Goal: Navigation & Orientation: Find specific page/section

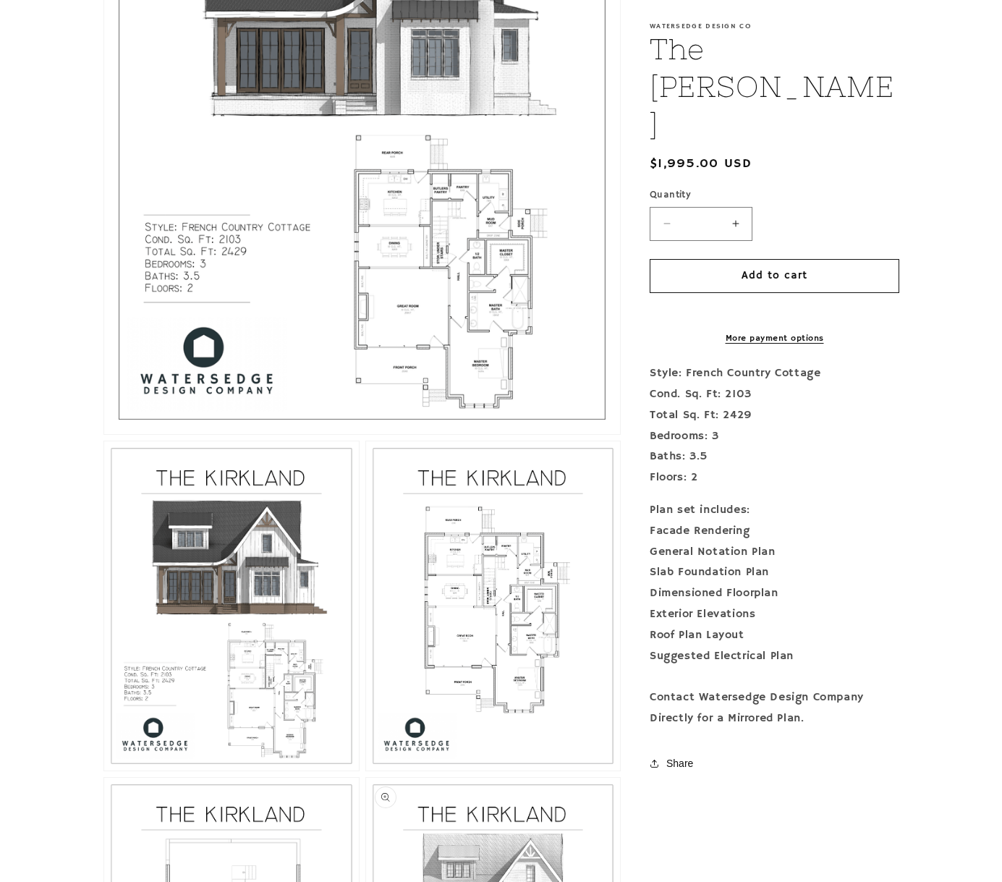
scroll to position [1013, 0]
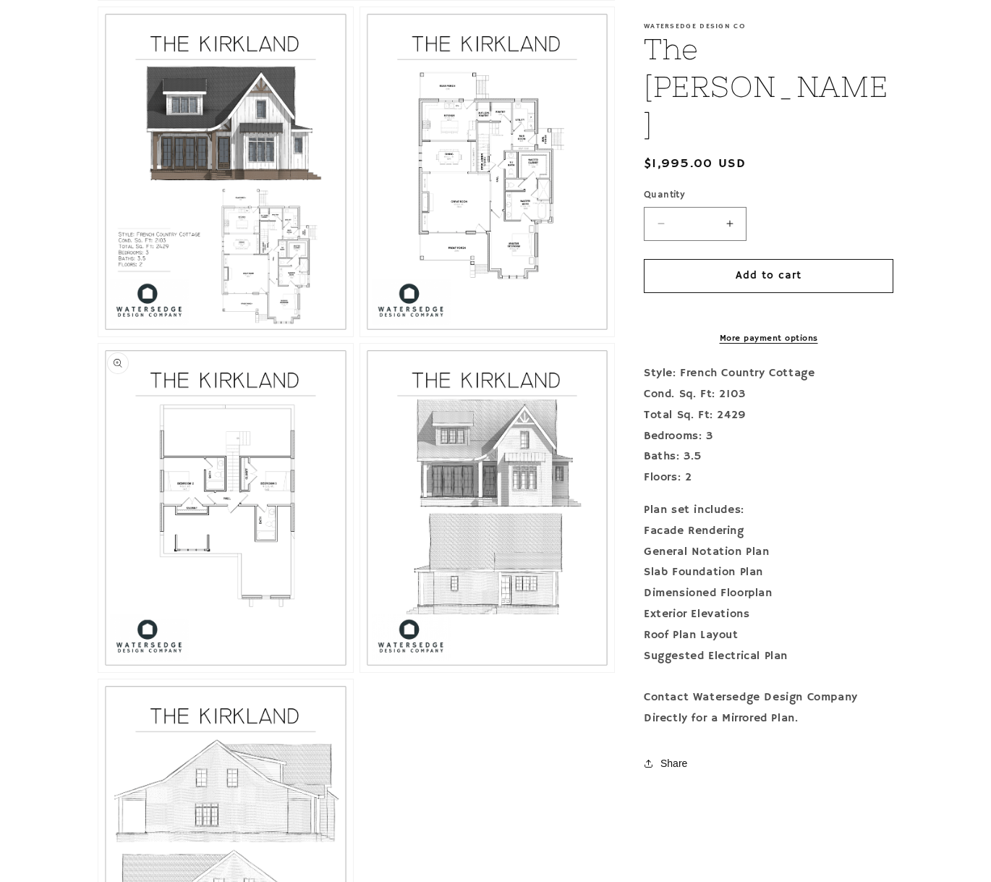
click at [98, 672] on button "Open media 4 in modal" at bounding box center [98, 672] width 0 height 0
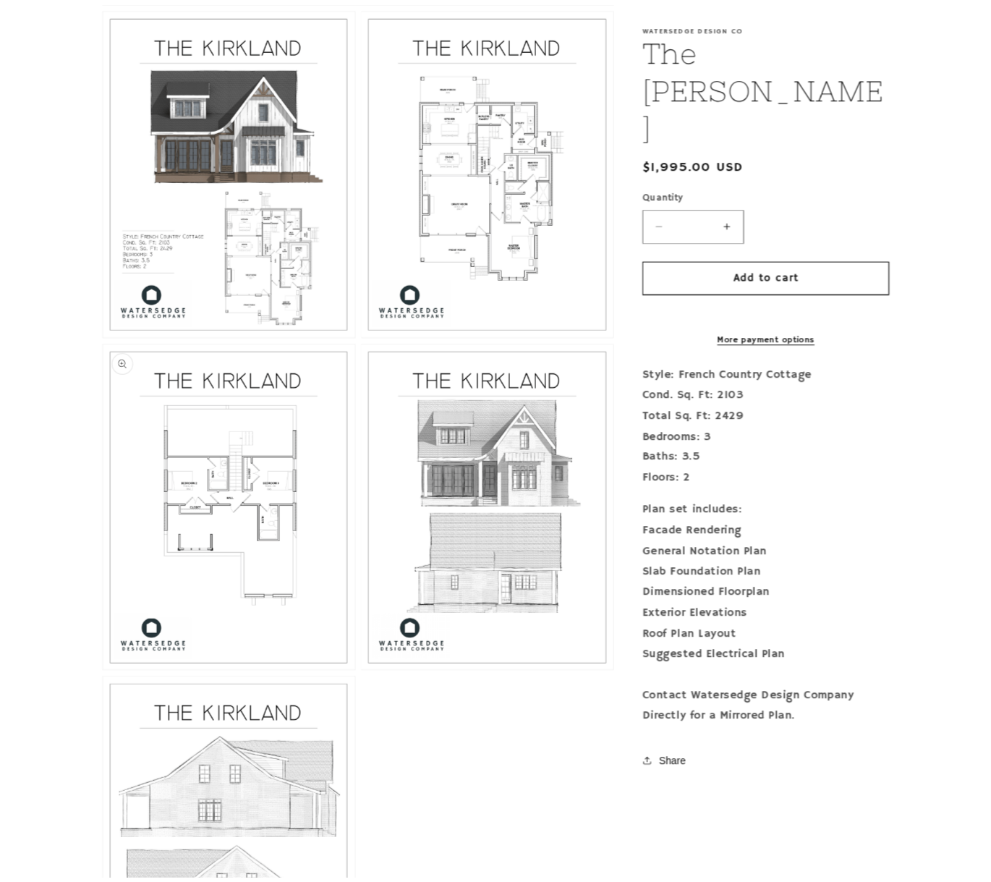
scroll to position [3275, 0]
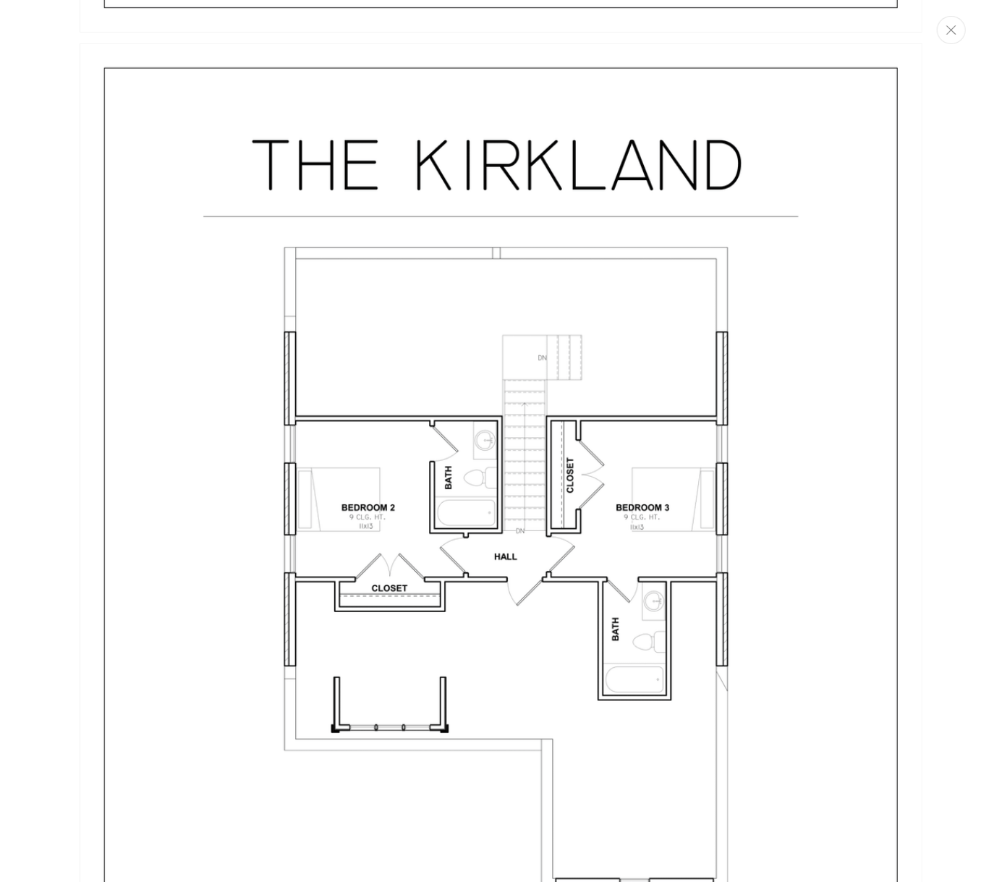
click at [953, 30] on icon "Close" at bounding box center [951, 29] width 10 height 9
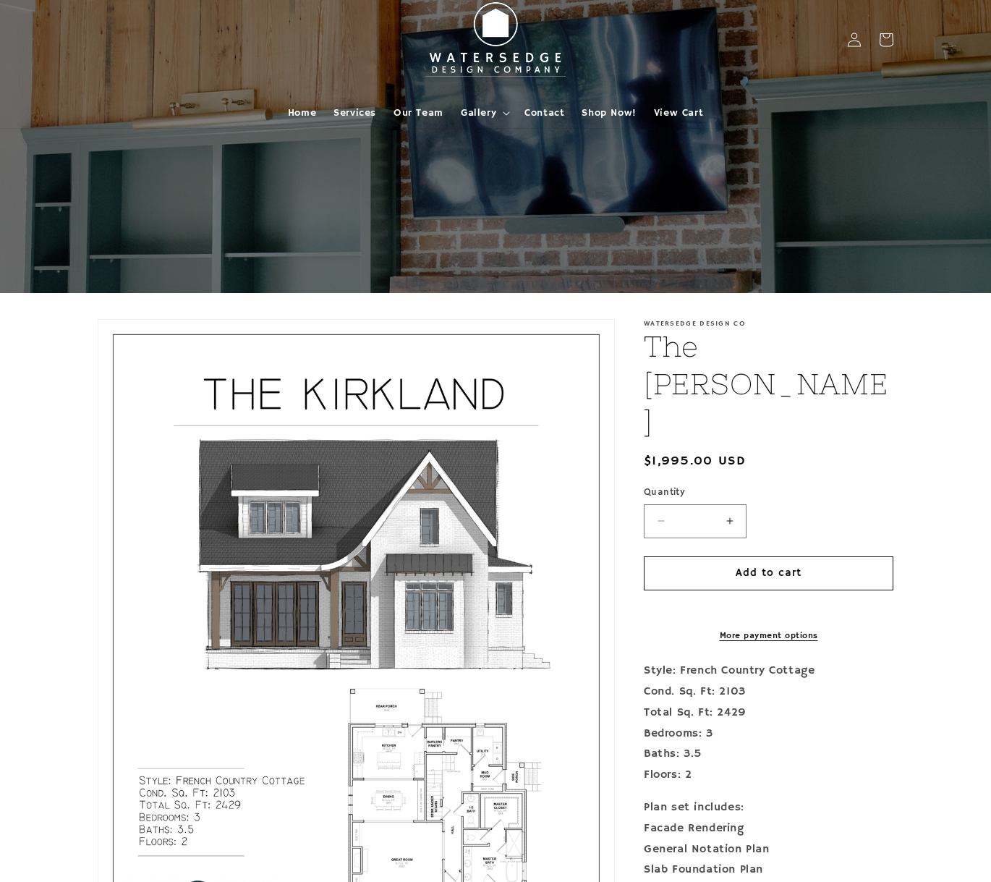
scroll to position [0, 0]
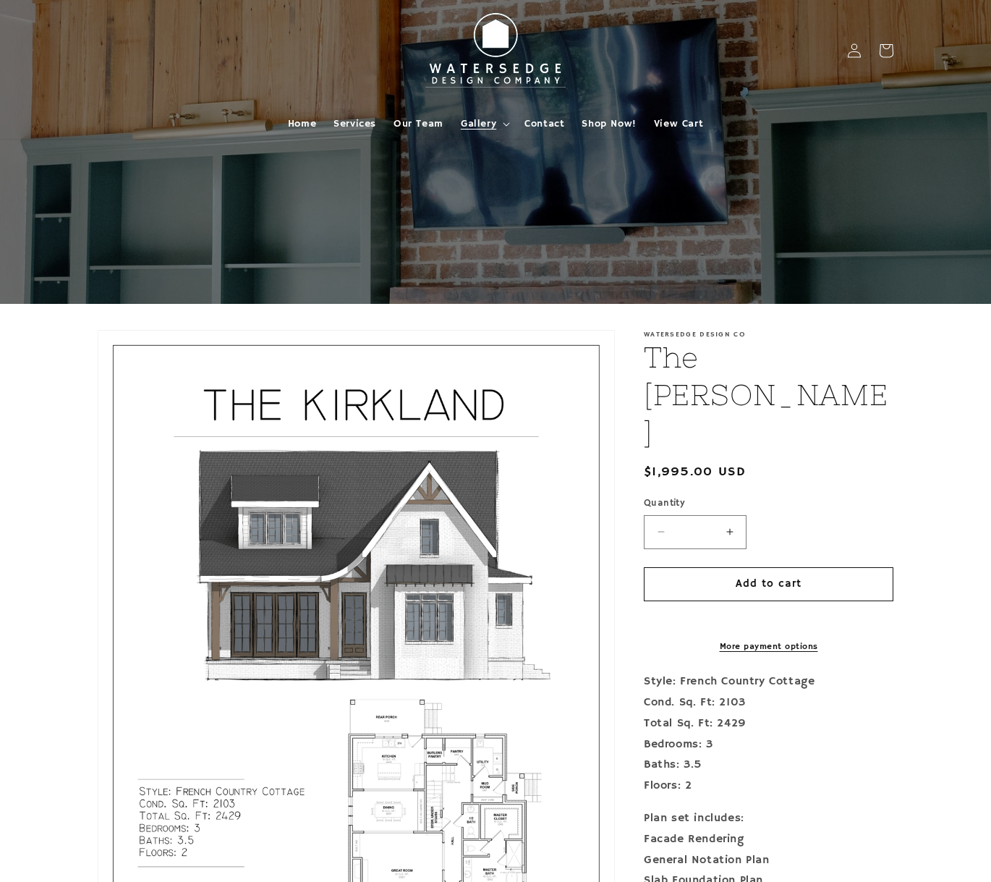
click at [488, 120] on span "Gallery" at bounding box center [478, 123] width 35 height 13
click at [308, 114] on link "Home" at bounding box center [302, 124] width 46 height 30
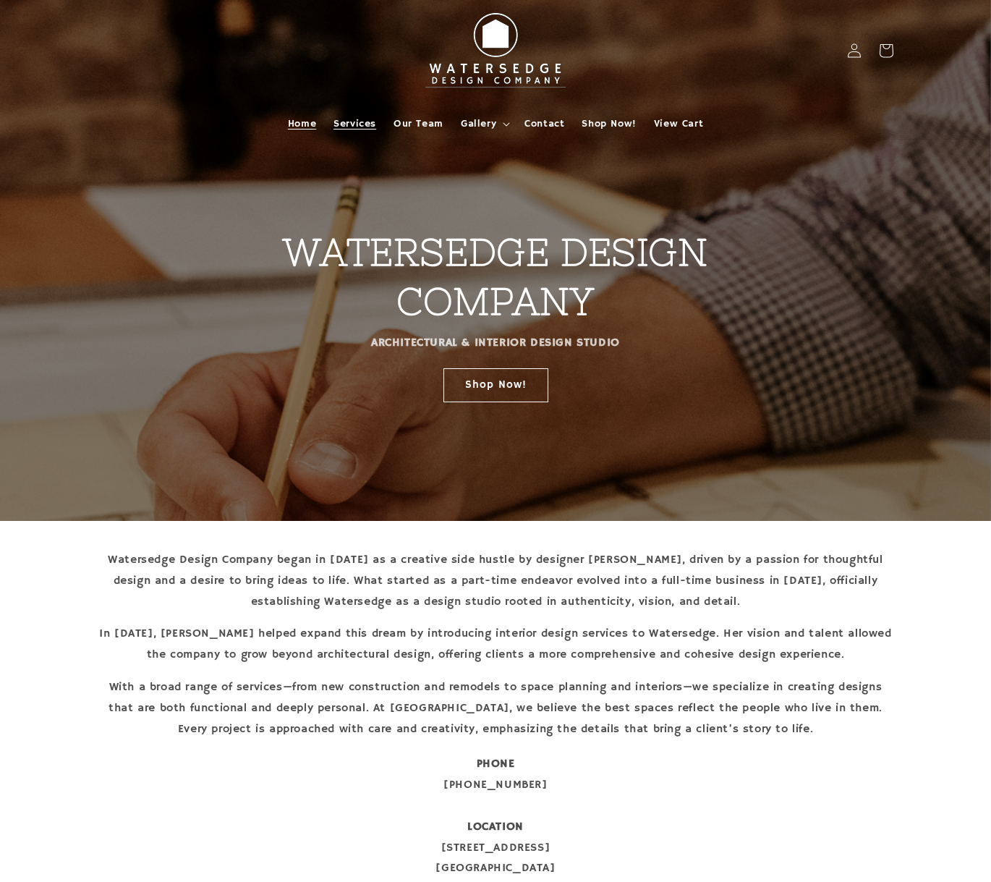
click at [362, 121] on span "Services" at bounding box center [354, 123] width 43 height 13
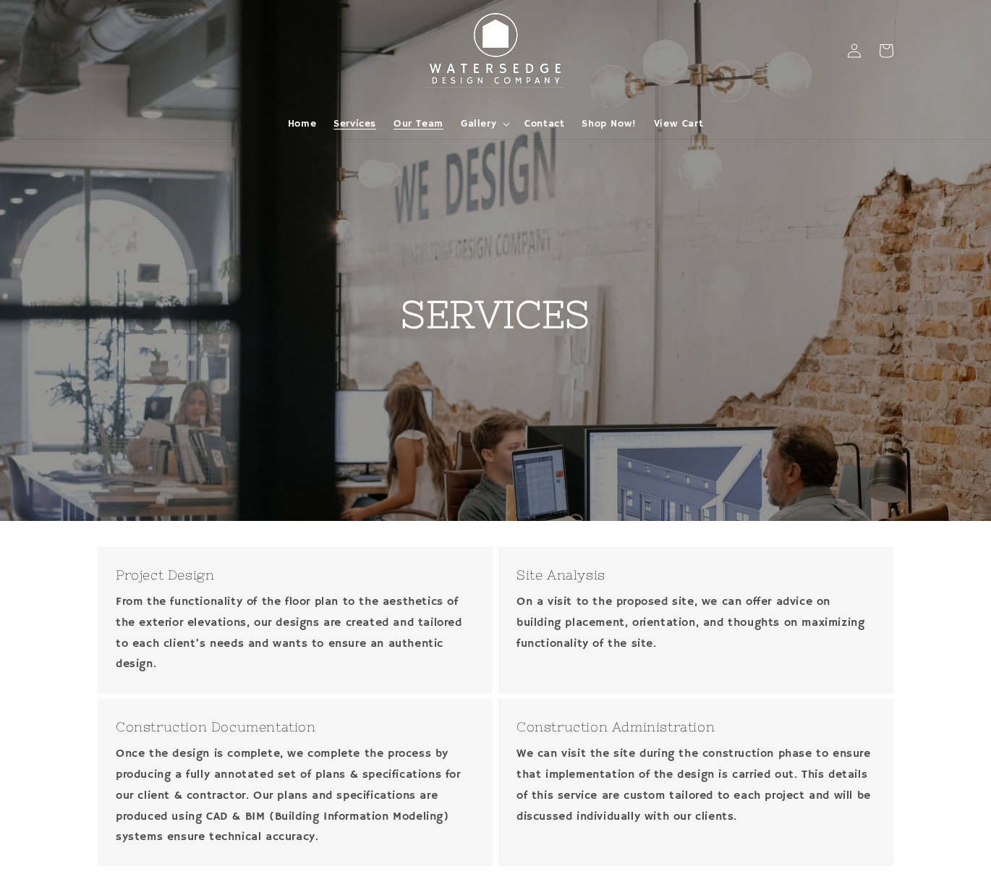
click at [430, 123] on span "Our Team" at bounding box center [419, 123] width 50 height 13
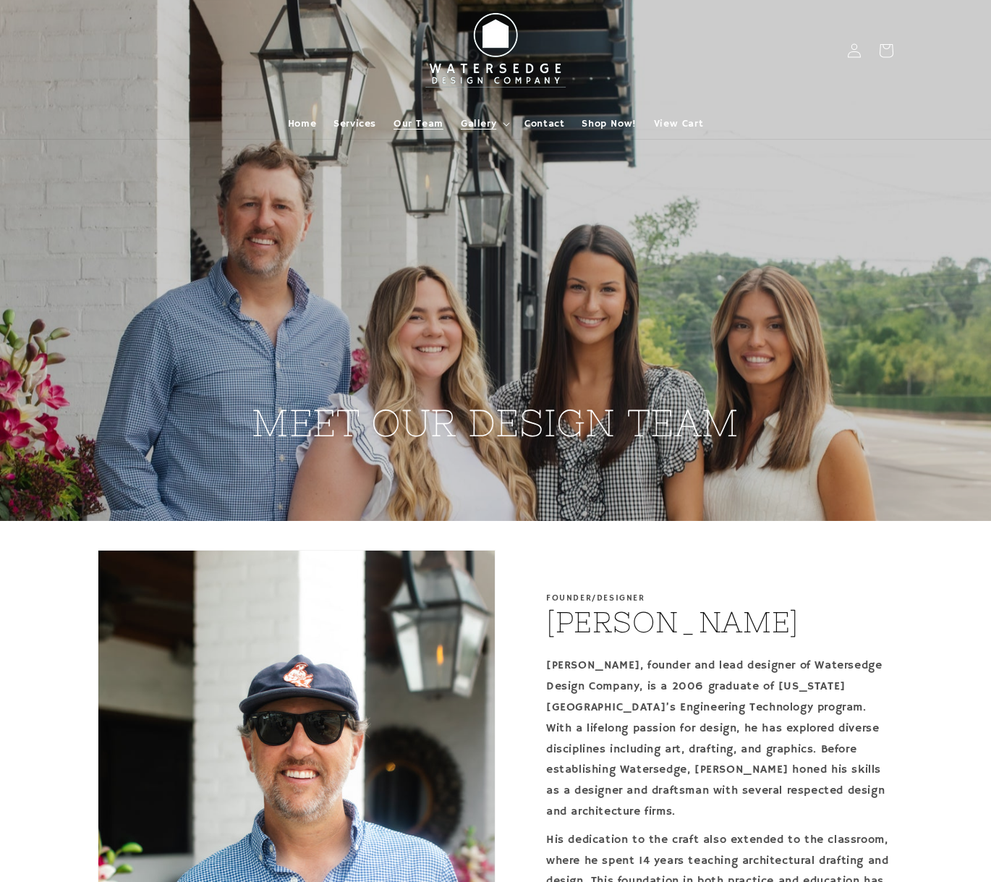
click at [475, 121] on span "Gallery" at bounding box center [478, 123] width 35 height 13
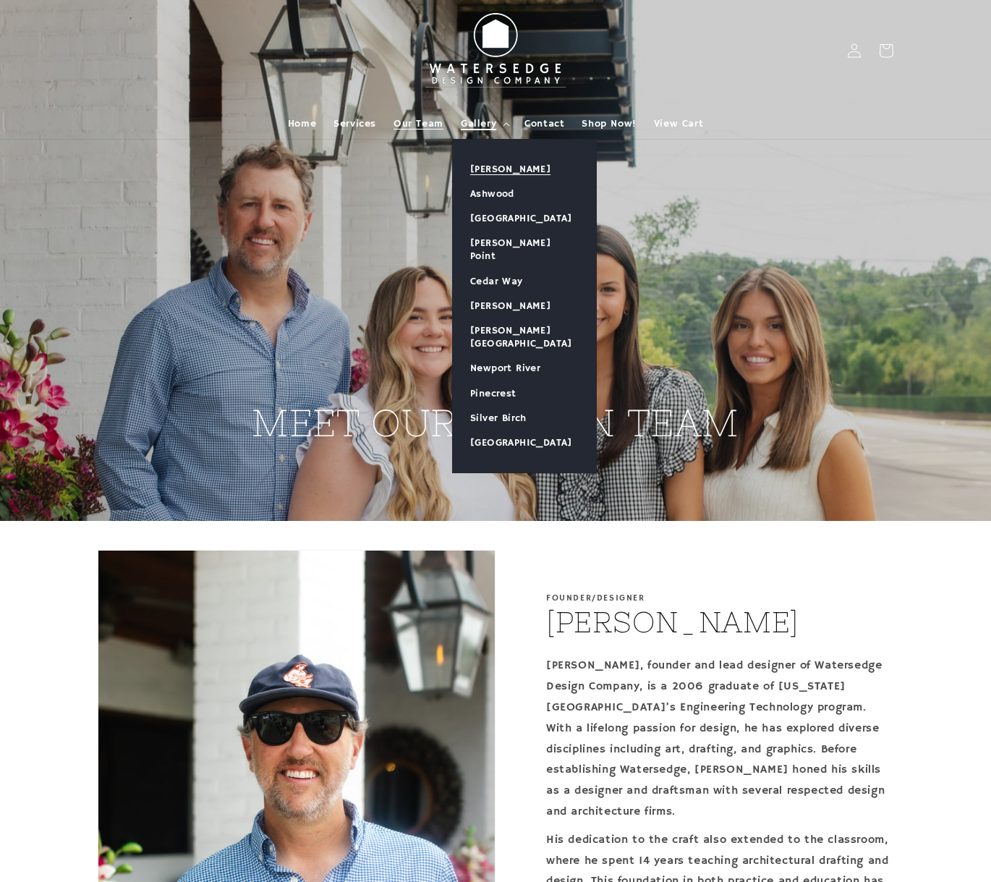
click at [488, 170] on link "[PERSON_NAME]" at bounding box center [524, 169] width 143 height 25
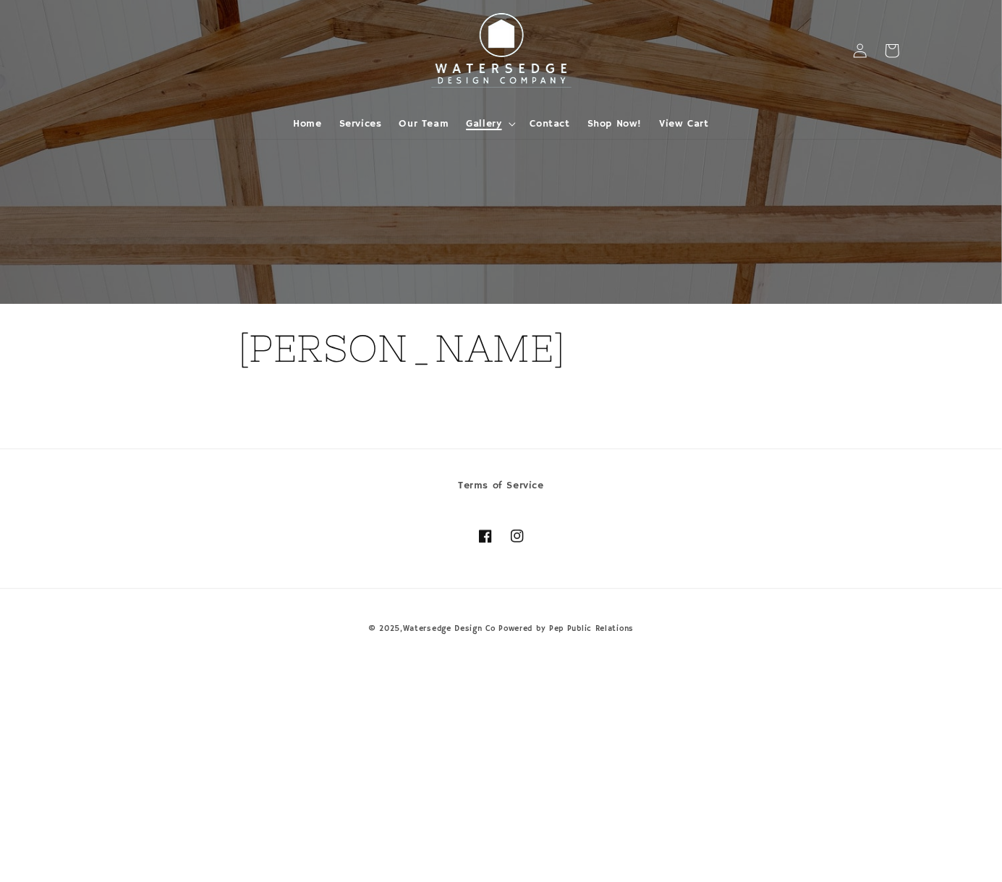
click at [491, 119] on span "Gallery" at bounding box center [483, 123] width 35 height 13
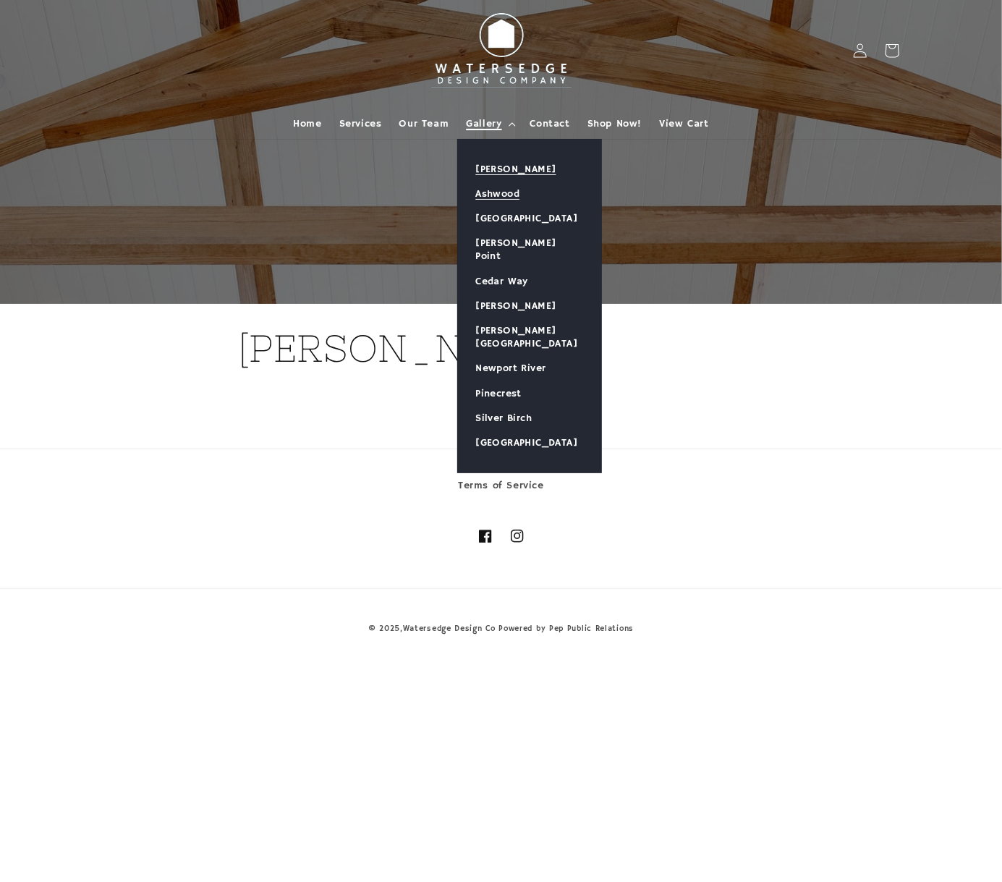
click at [496, 194] on link "Ashwood" at bounding box center [529, 194] width 143 height 25
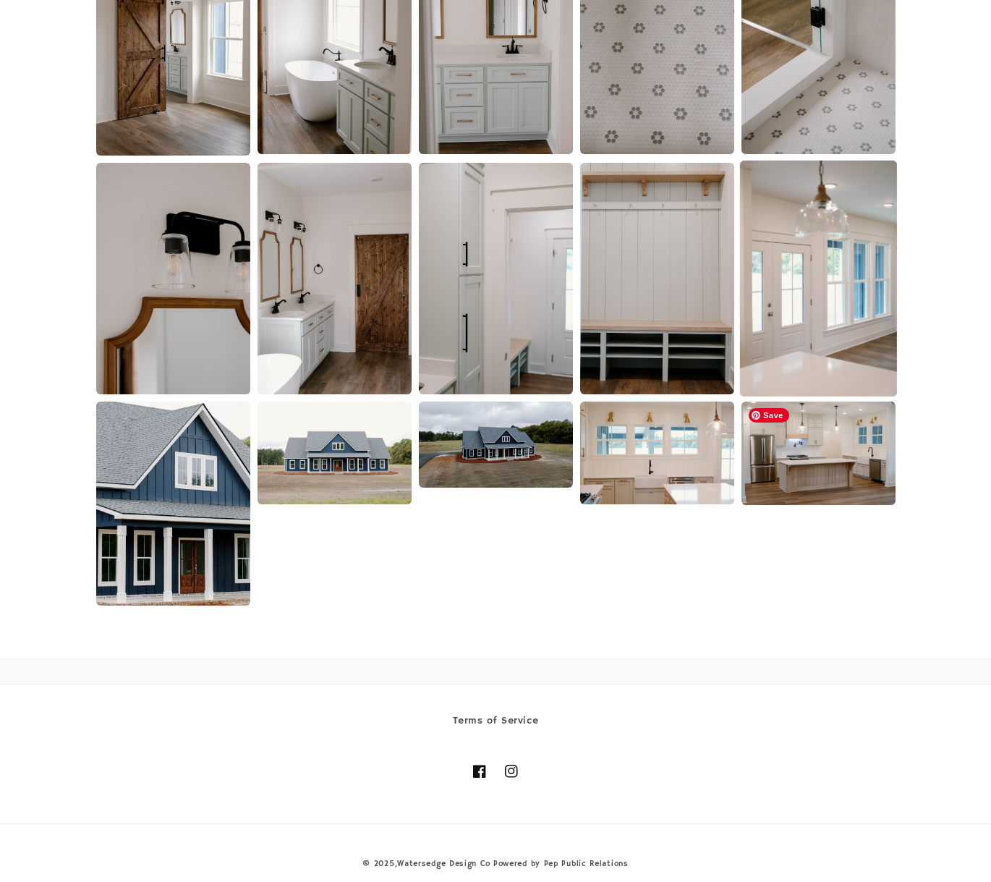
scroll to position [2035, 0]
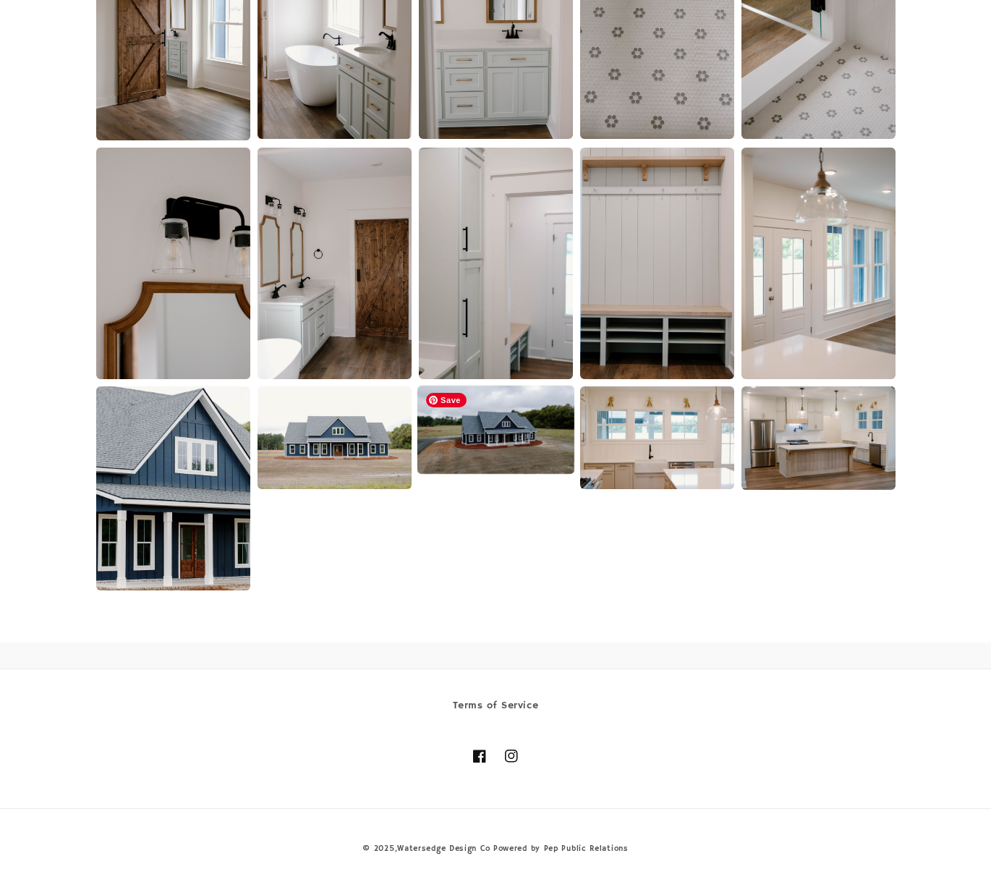
click at [482, 432] on img at bounding box center [495, 429] width 157 height 88
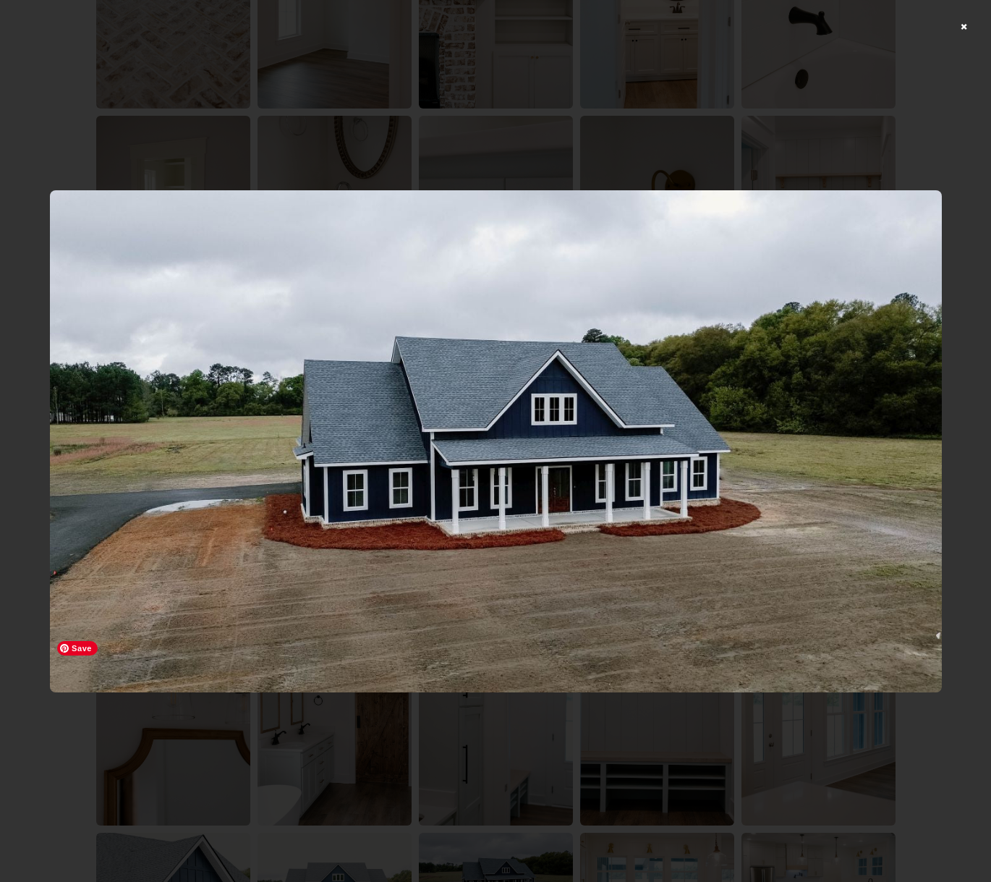
scroll to position [1456, 0]
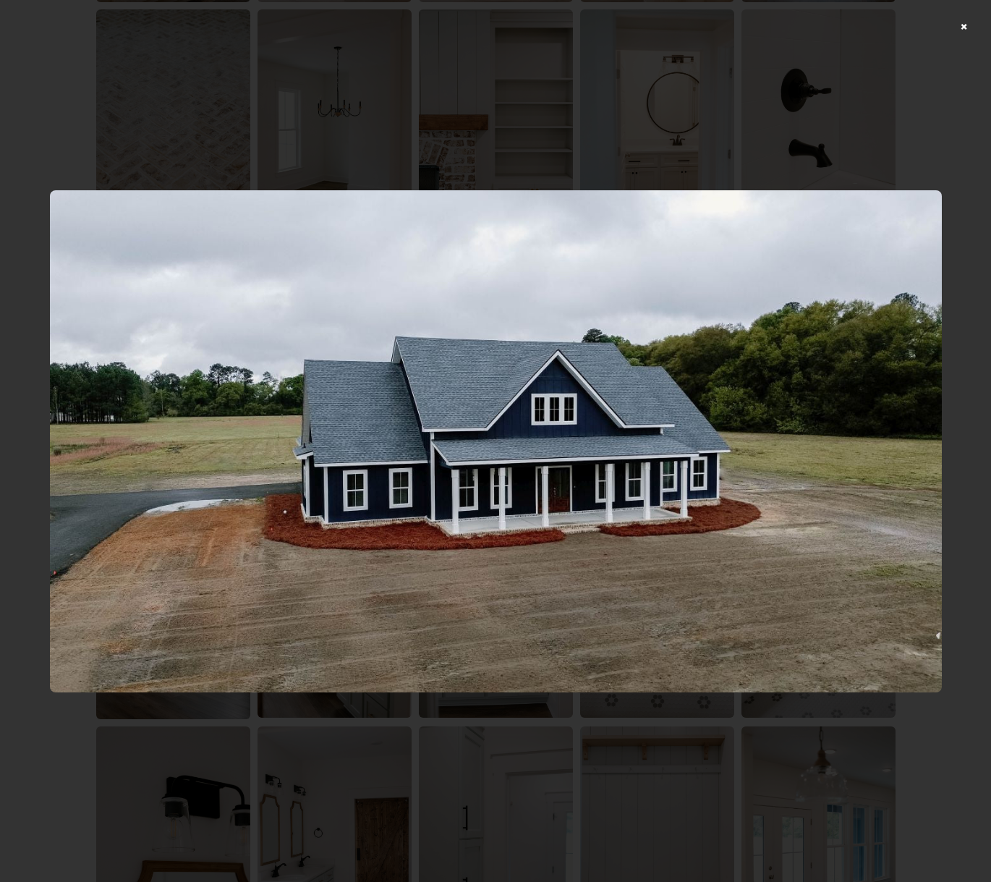
click at [977, 22] on div at bounding box center [495, 441] width 991 height 882
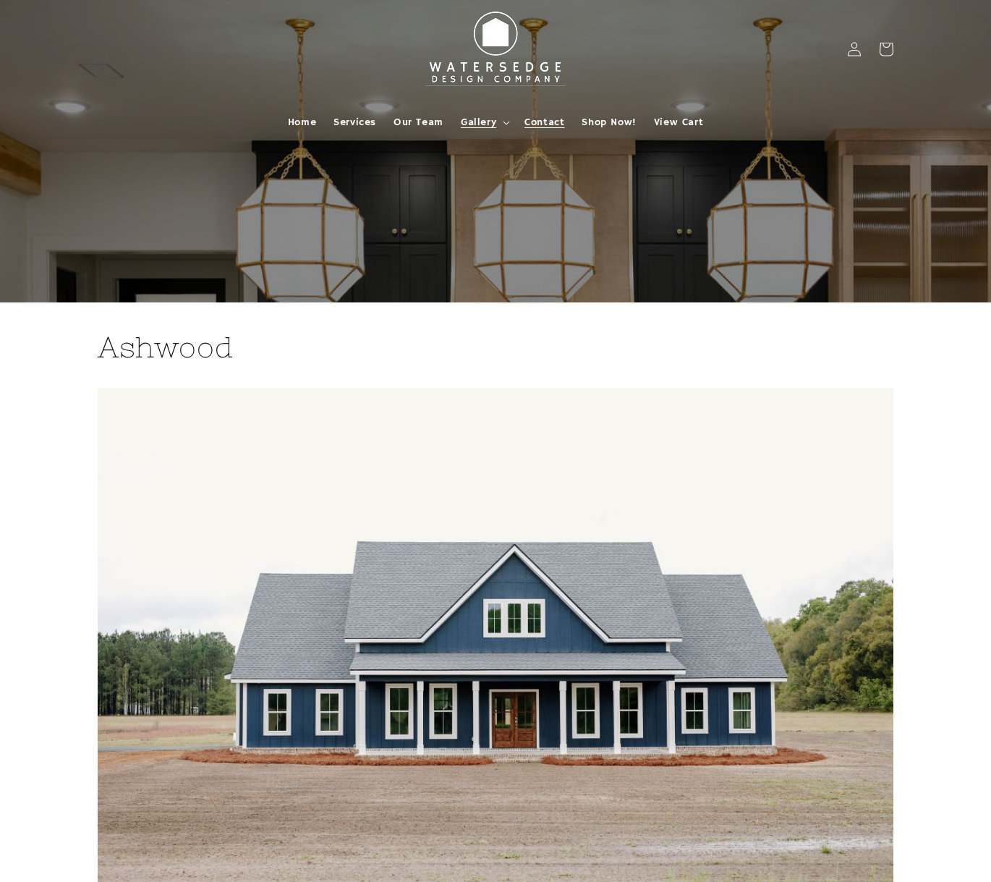
scroll to position [0, 0]
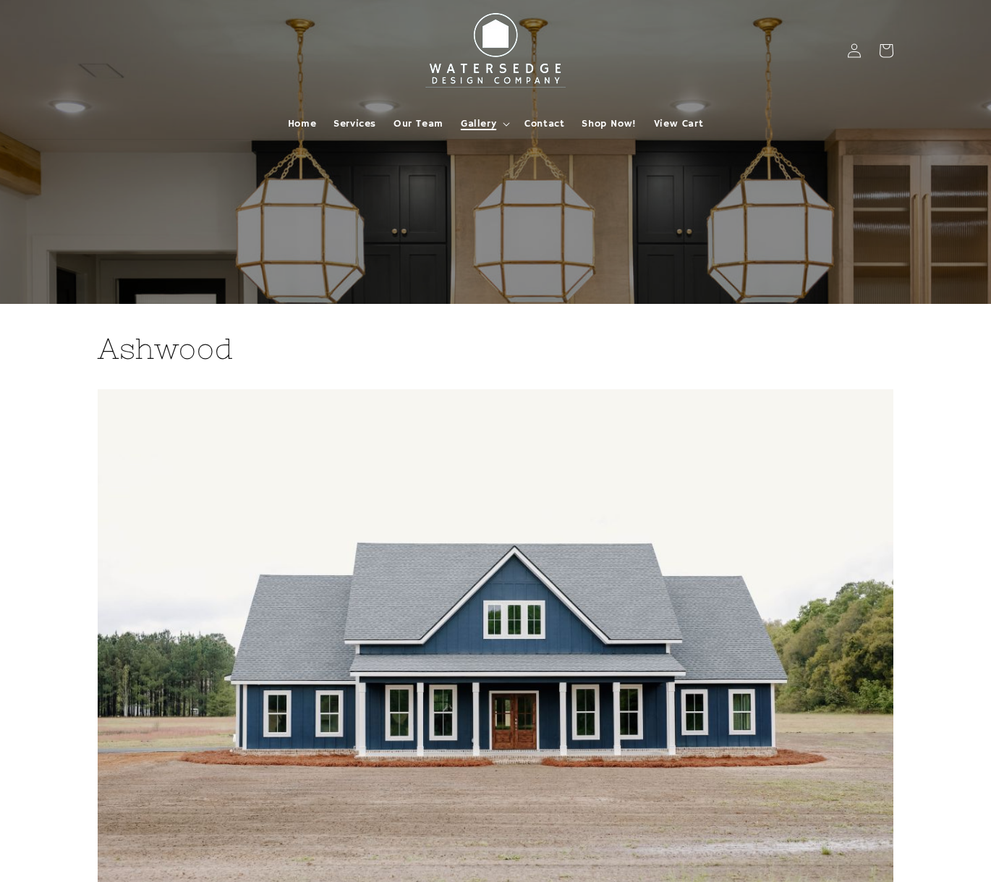
click at [481, 121] on span "Gallery" at bounding box center [478, 123] width 35 height 13
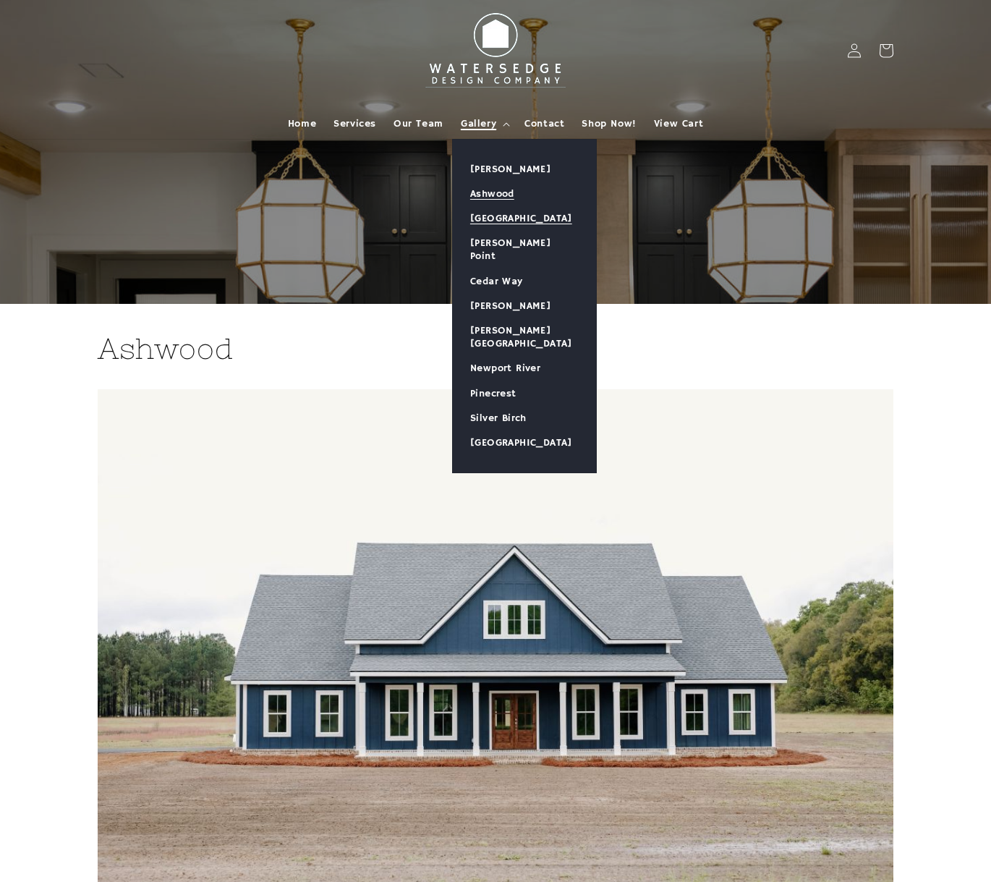
click at [485, 222] on link "[GEOGRAPHIC_DATA]" at bounding box center [524, 218] width 143 height 25
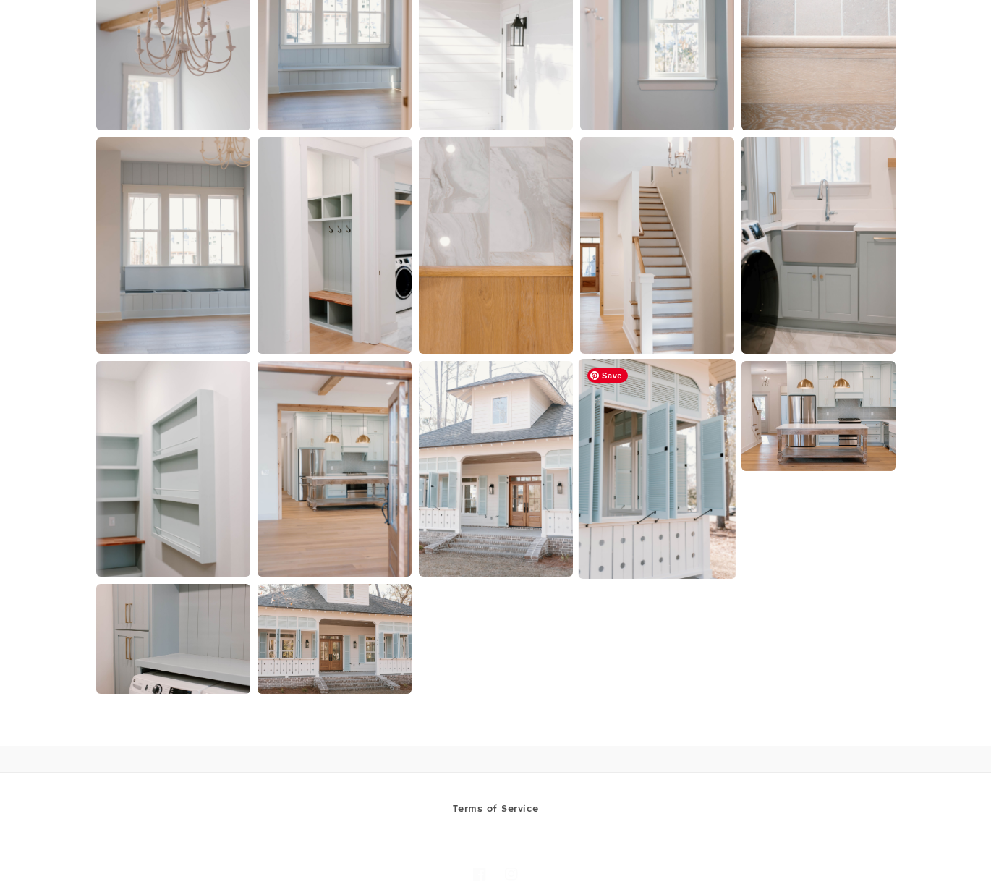
scroll to position [2676, 0]
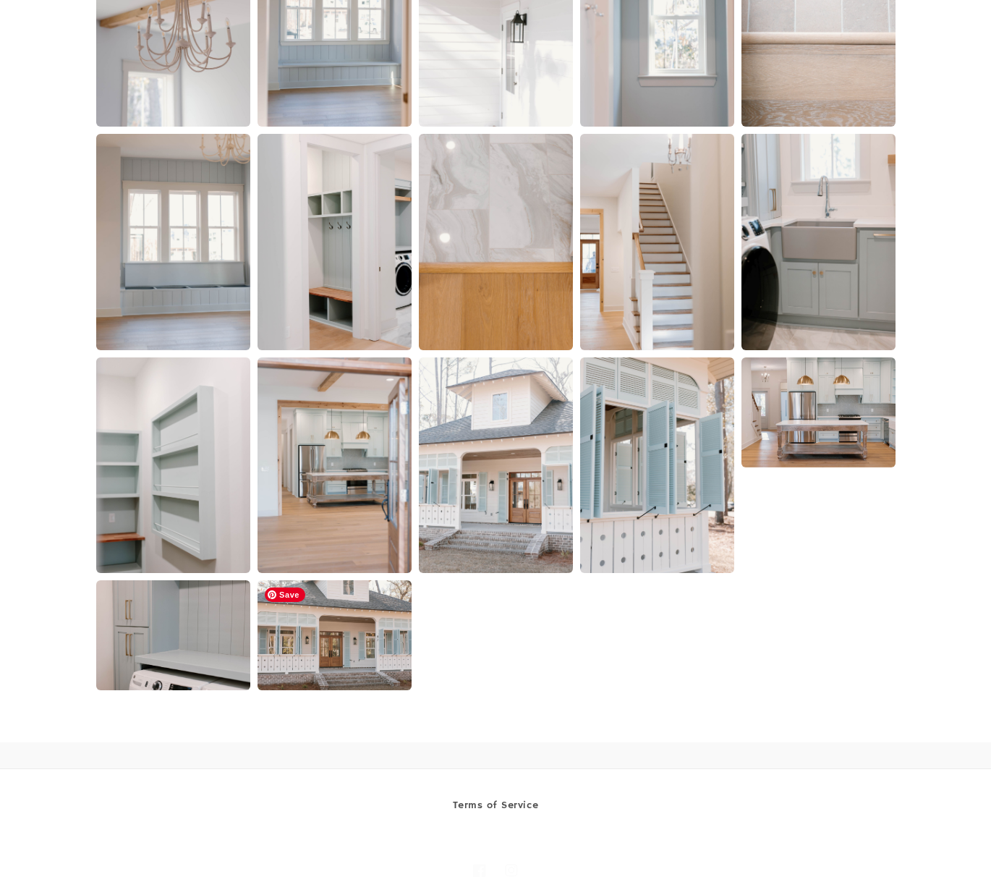
click at [353, 660] on img at bounding box center [335, 635] width 154 height 110
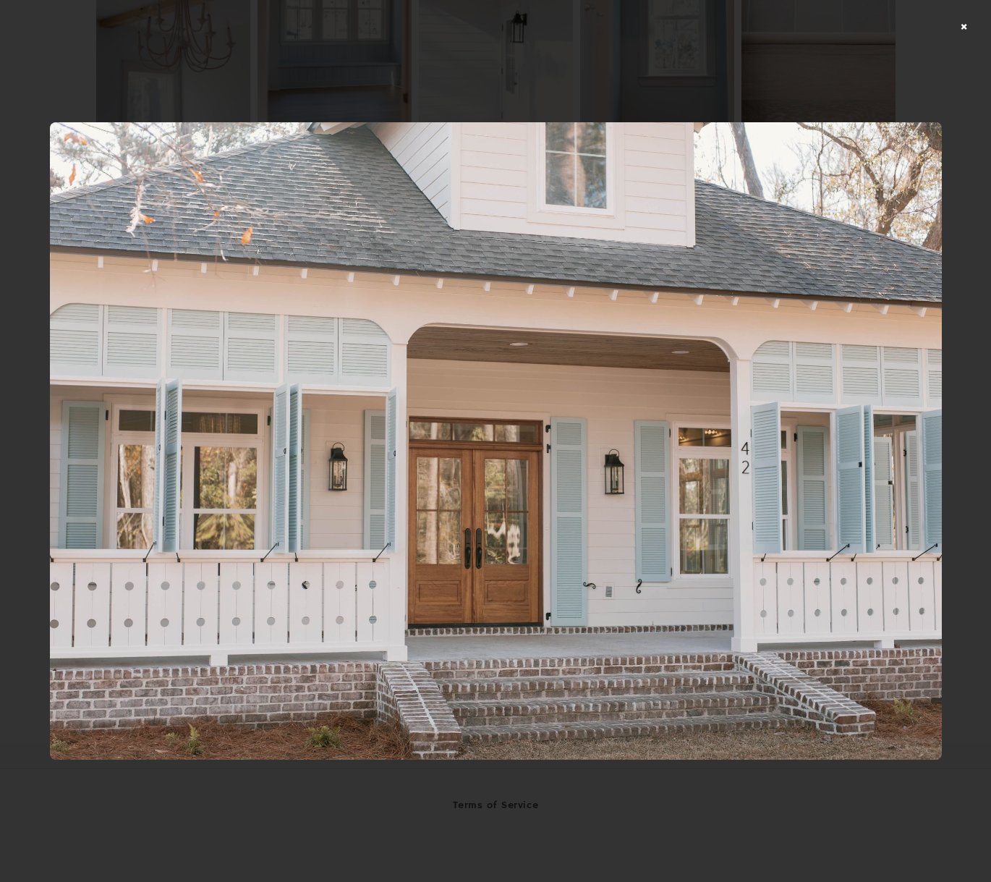
click at [979, 25] on div at bounding box center [495, 441] width 991 height 882
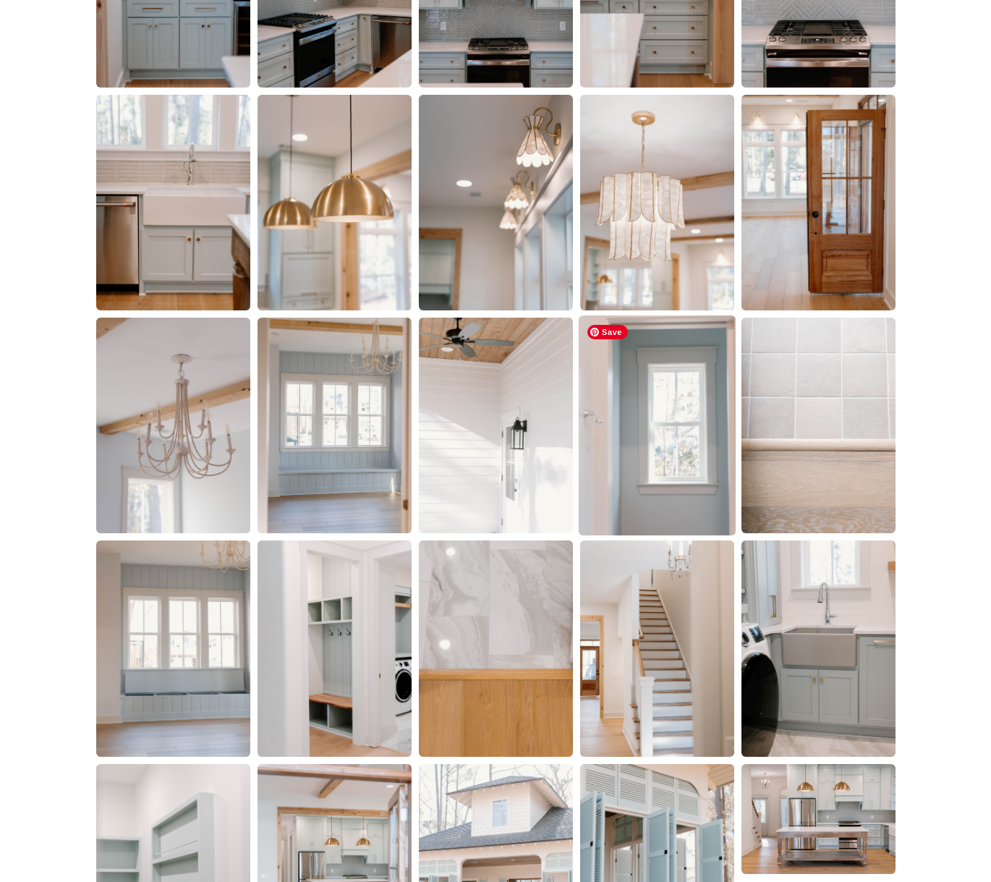
scroll to position [1981, 0]
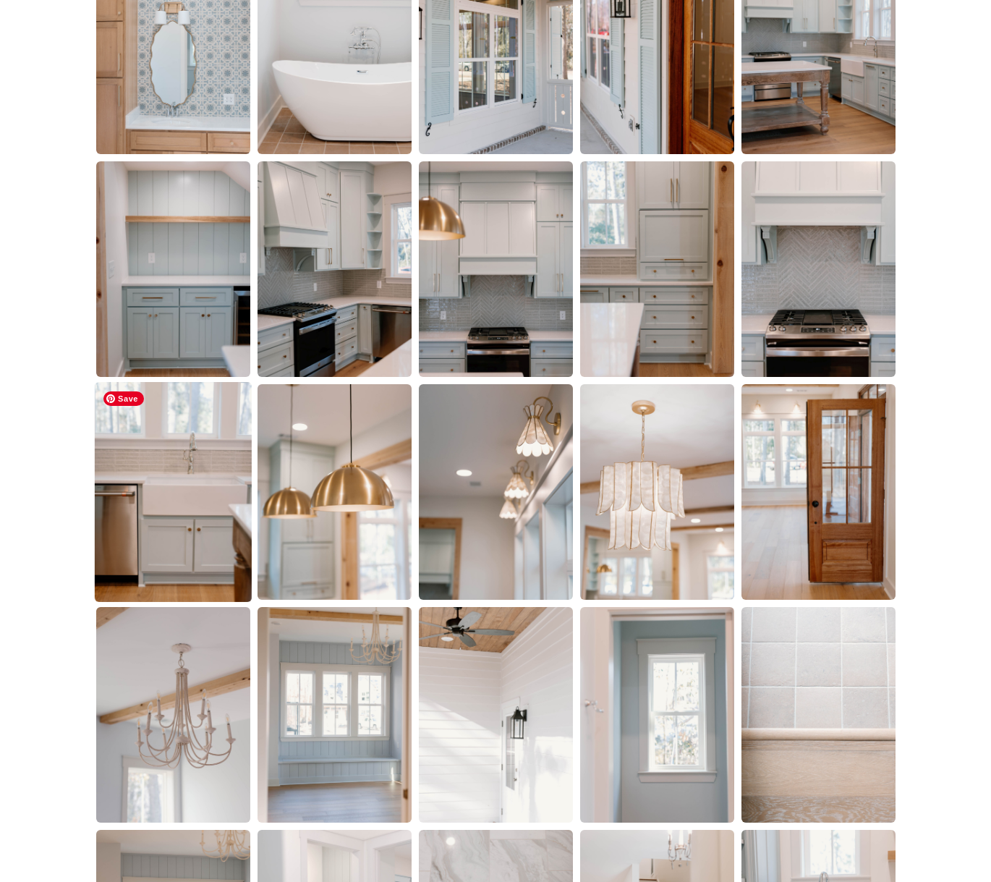
click at [177, 519] on img at bounding box center [172, 492] width 157 height 220
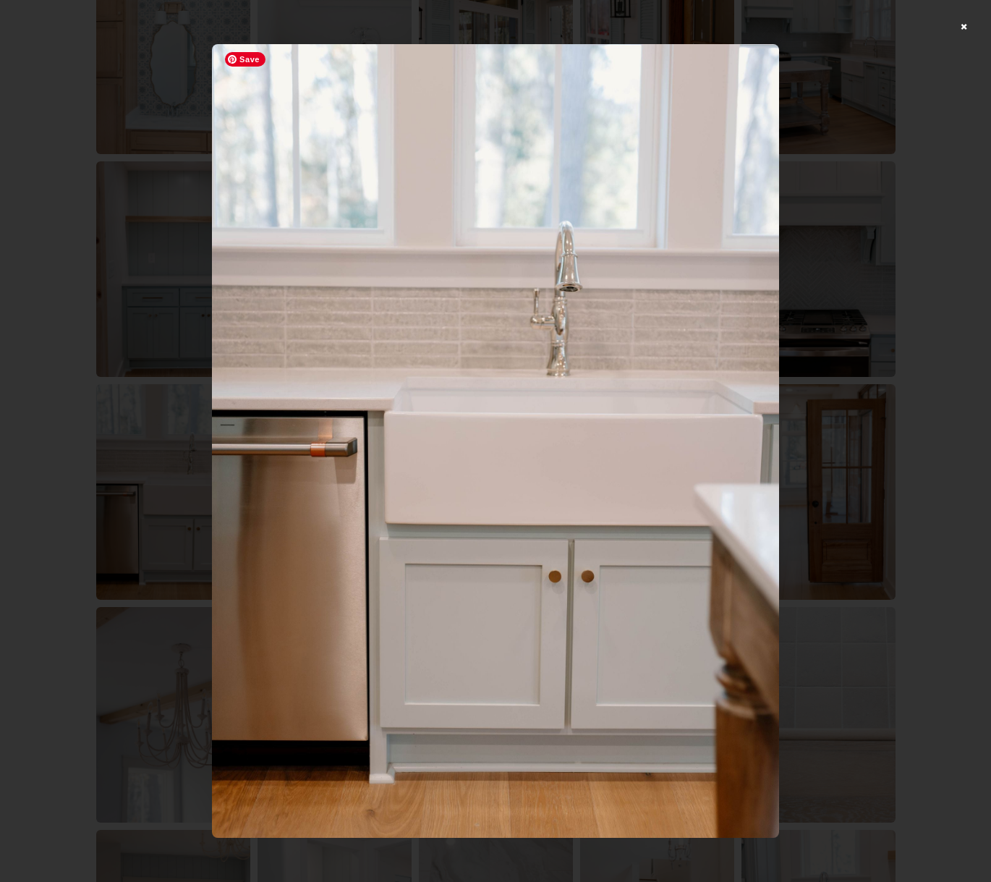
click at [226, 478] on img at bounding box center [495, 441] width 567 height 794
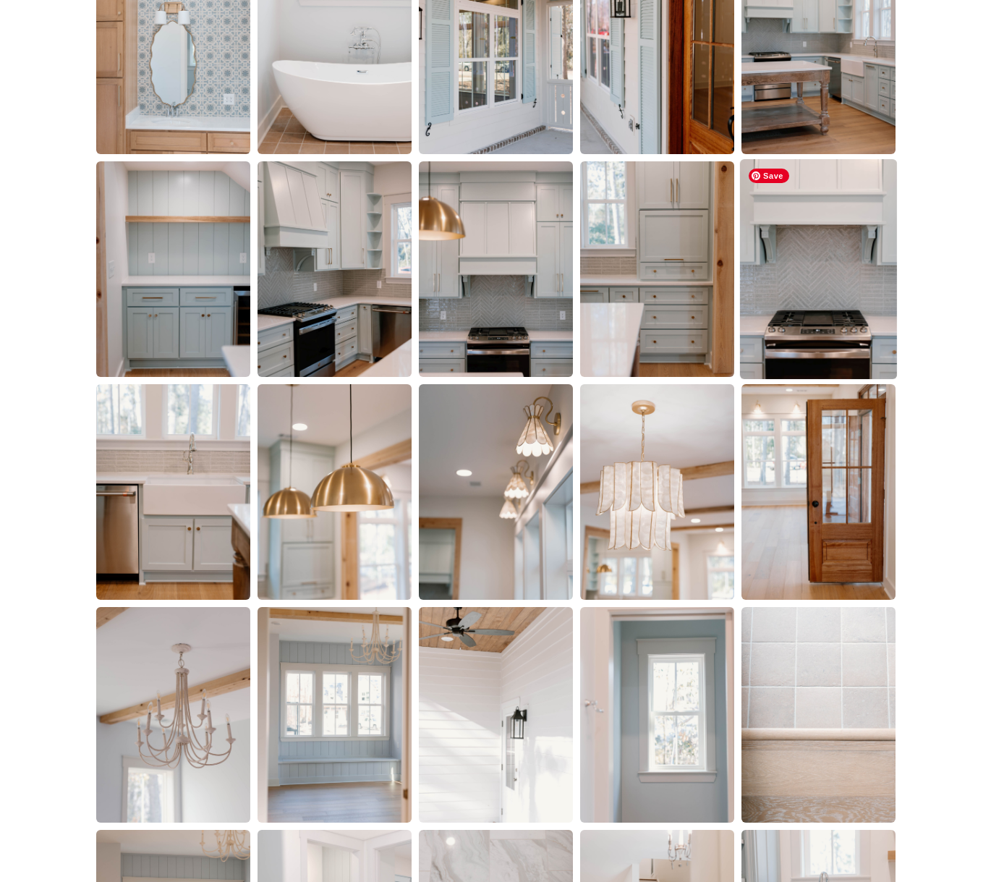
click at [835, 274] on img at bounding box center [817, 269] width 157 height 220
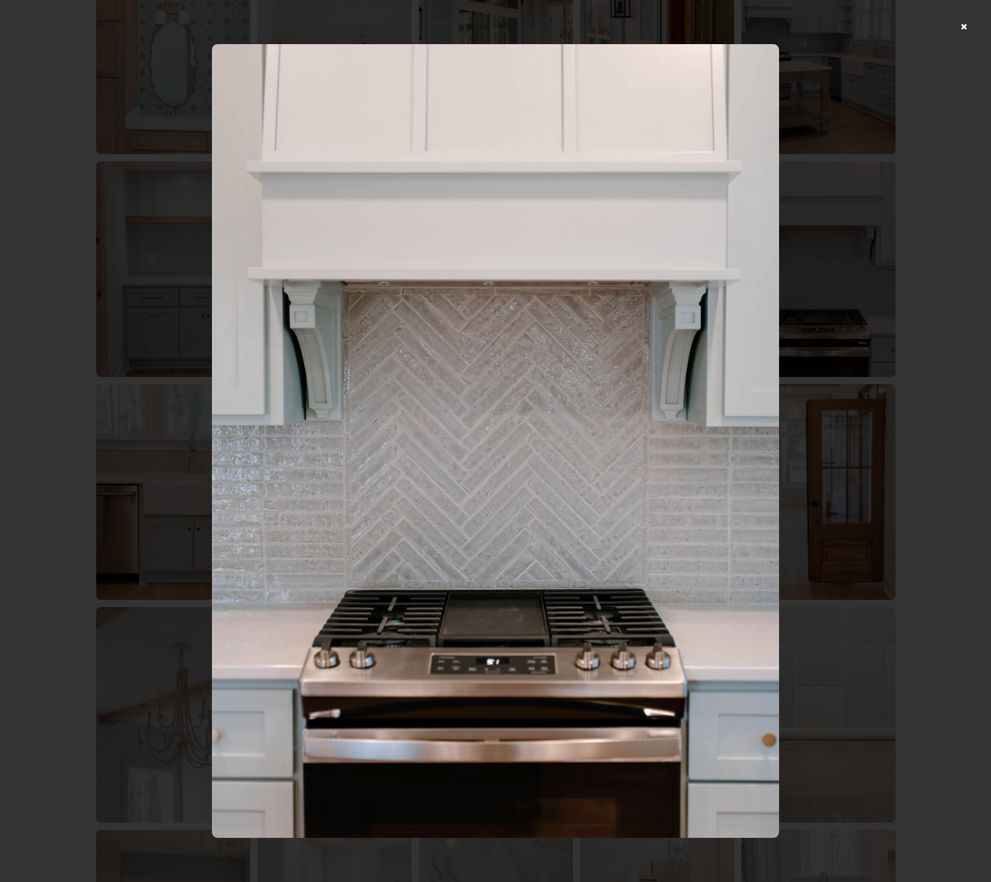
click at [974, 27] on div at bounding box center [495, 441] width 991 height 882
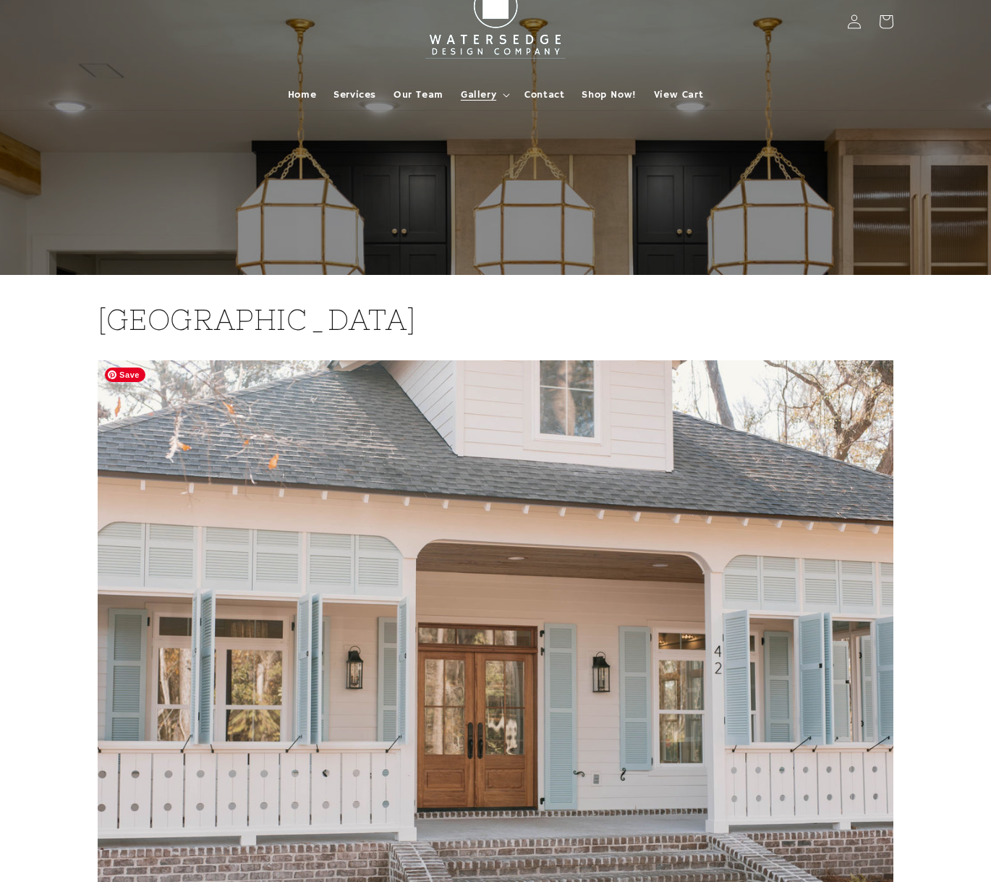
scroll to position [0, 0]
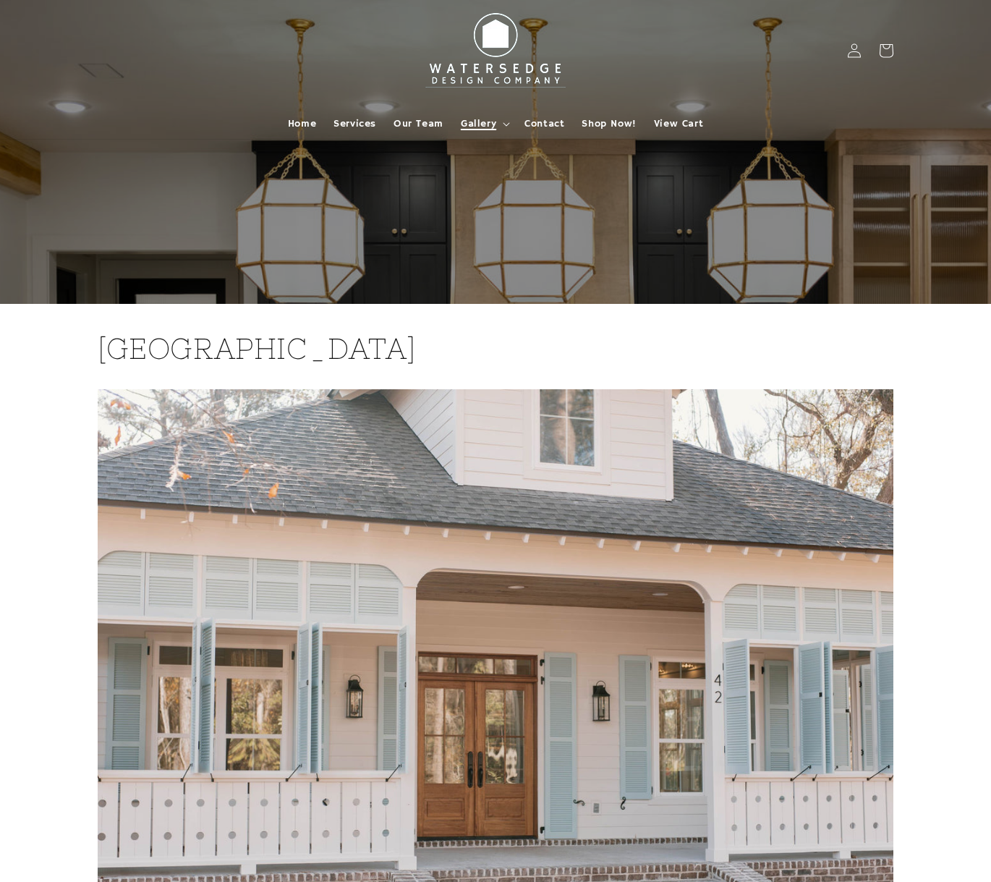
click at [502, 123] on summary "Gallery" at bounding box center [484, 124] width 64 height 30
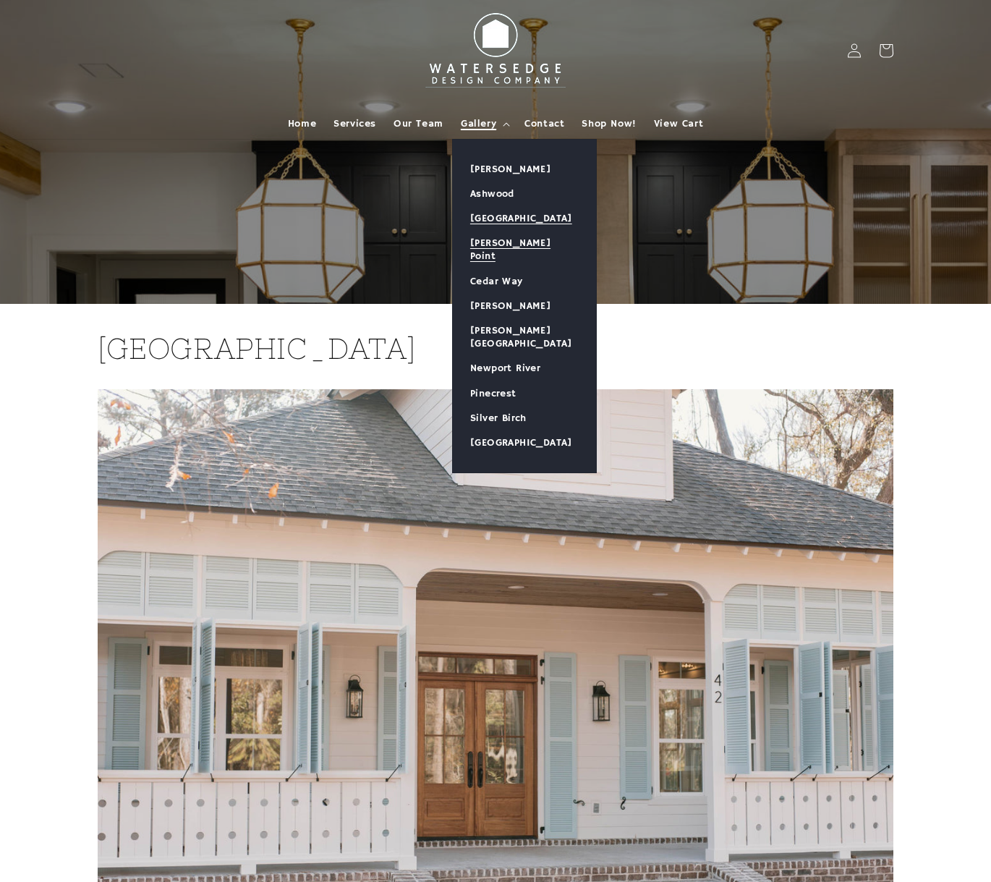
click at [506, 238] on link "[PERSON_NAME] Point" at bounding box center [524, 250] width 143 height 38
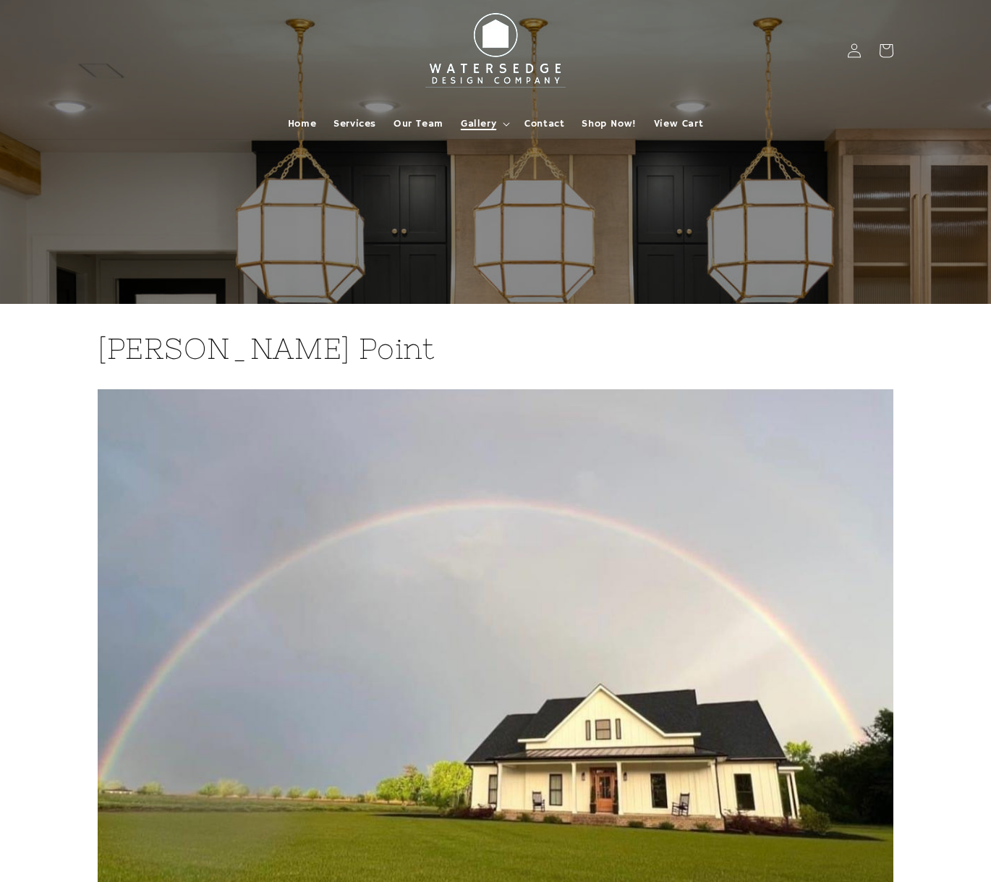
click at [485, 120] on span "Gallery" at bounding box center [478, 123] width 35 height 13
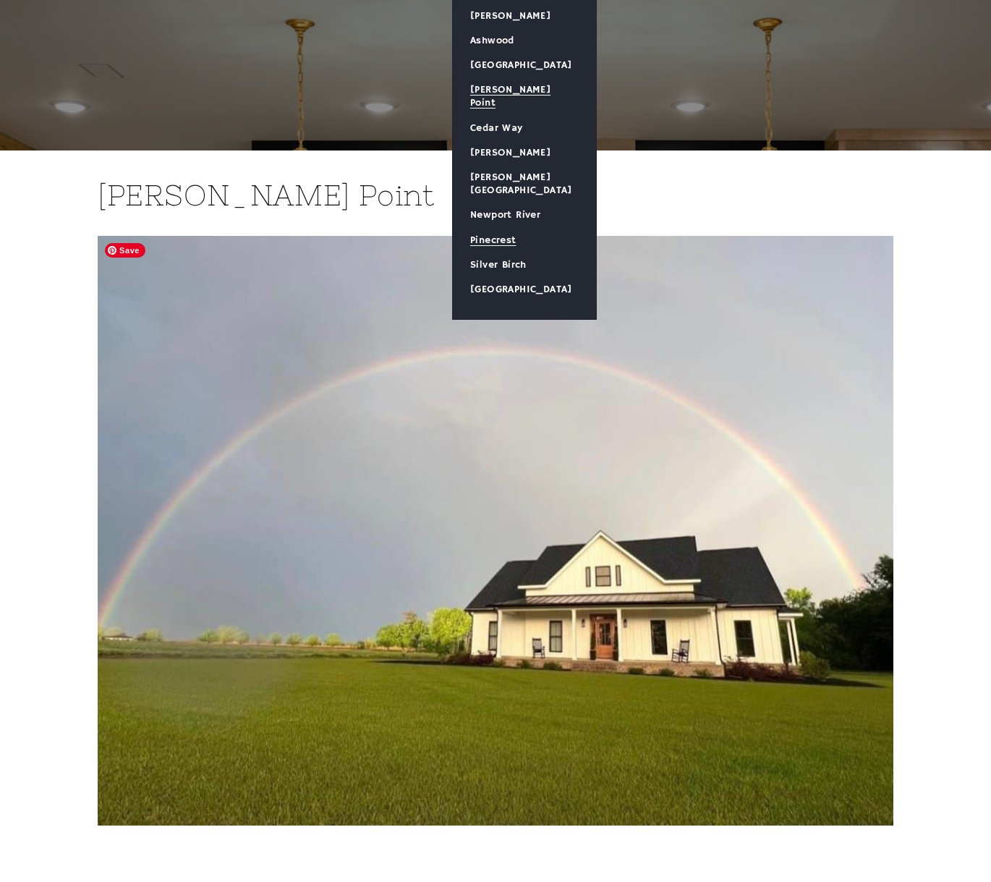
scroll to position [72, 0]
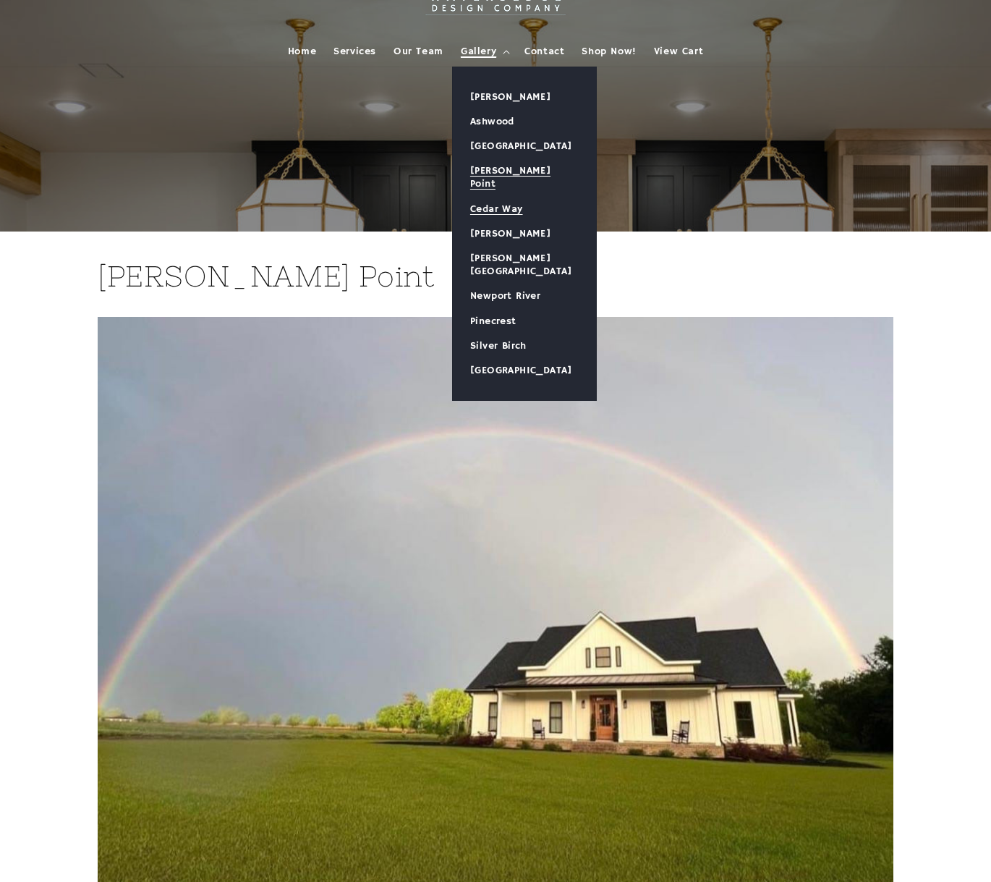
click at [512, 197] on link "Cedar Way" at bounding box center [524, 209] width 143 height 25
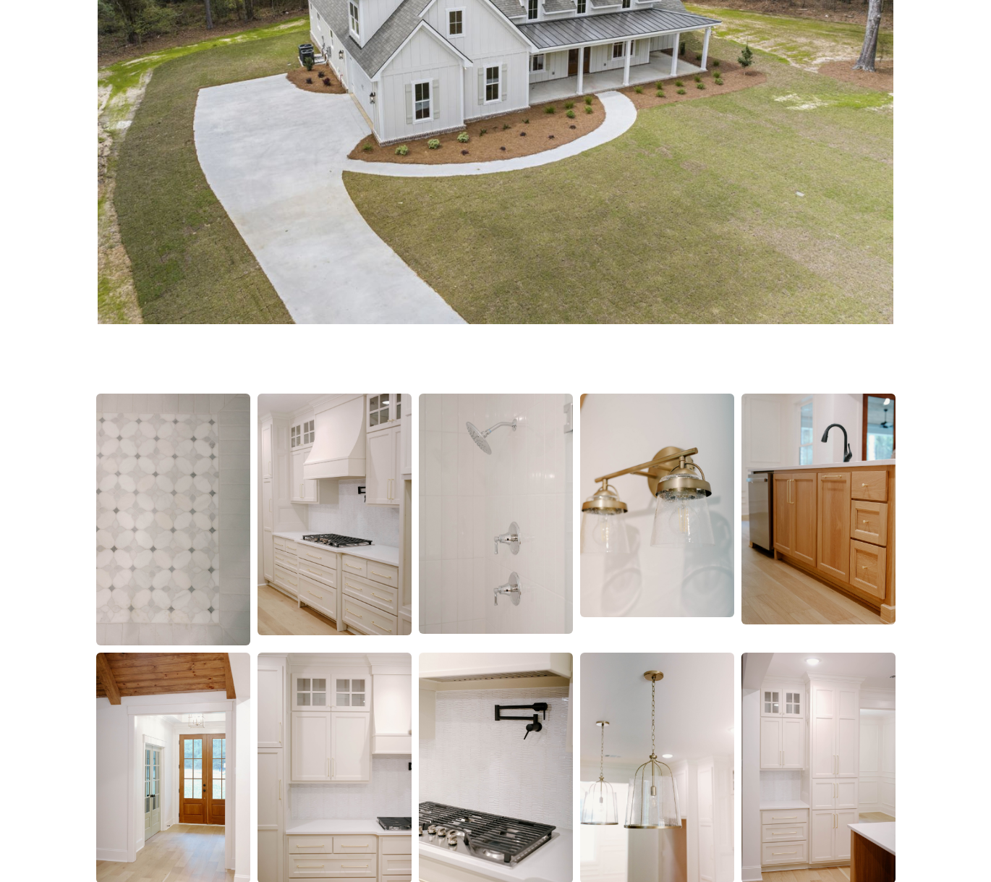
scroll to position [518, 0]
